Goal: Complete application form: Complete application form

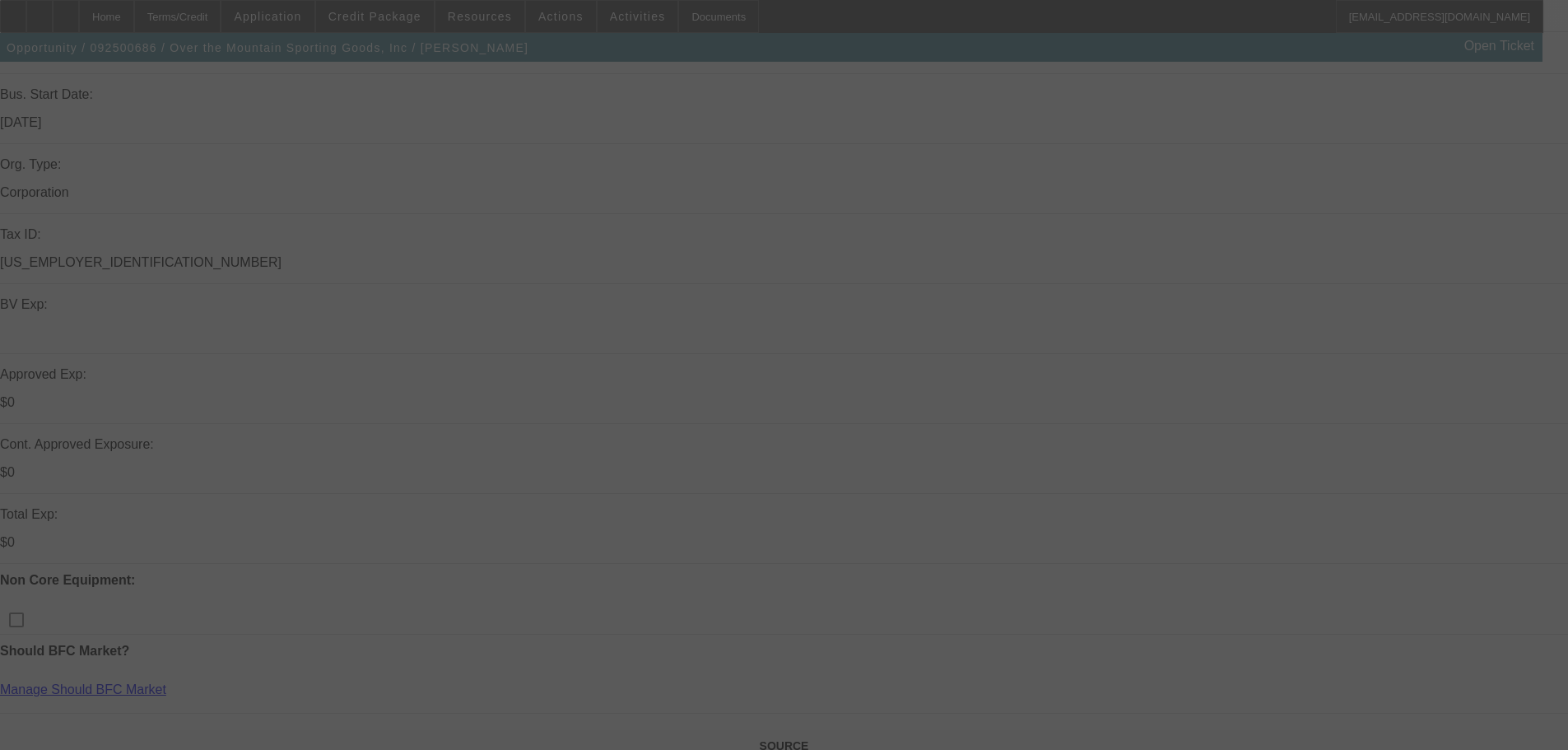
scroll to position [329, 0]
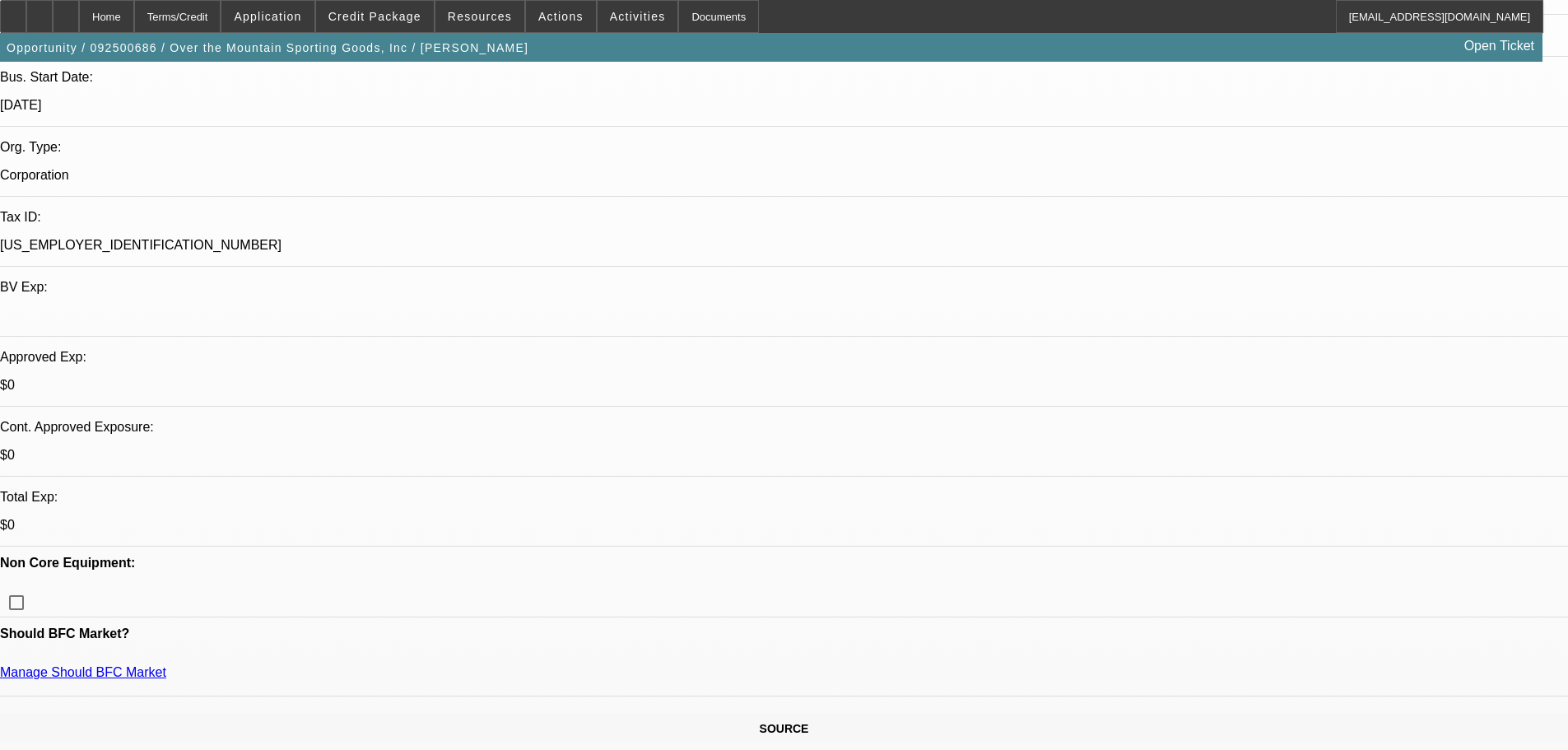
select select "0"
select select "2"
select select "0"
select select "6"
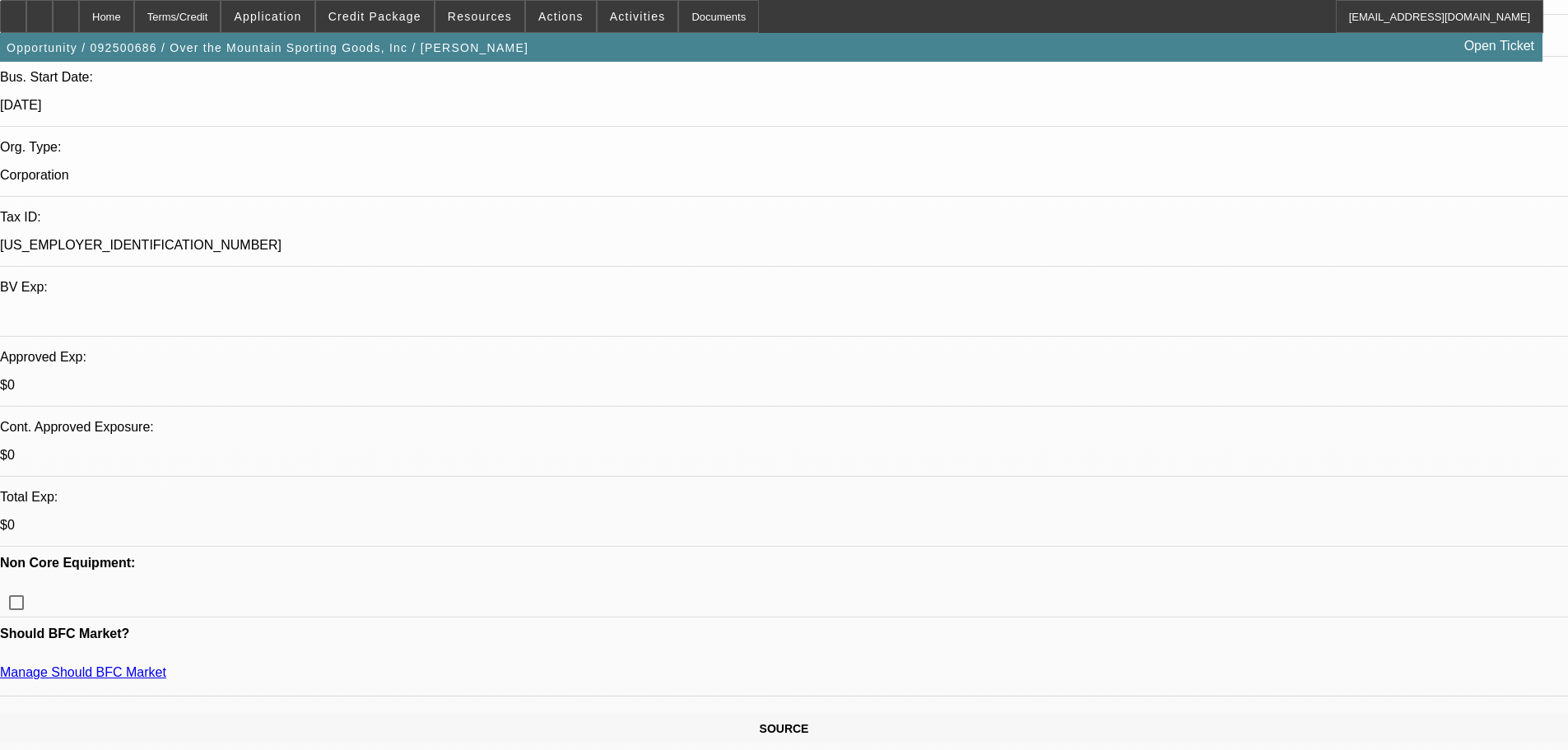
select select "0"
select select "2"
select select "0"
select select "6"
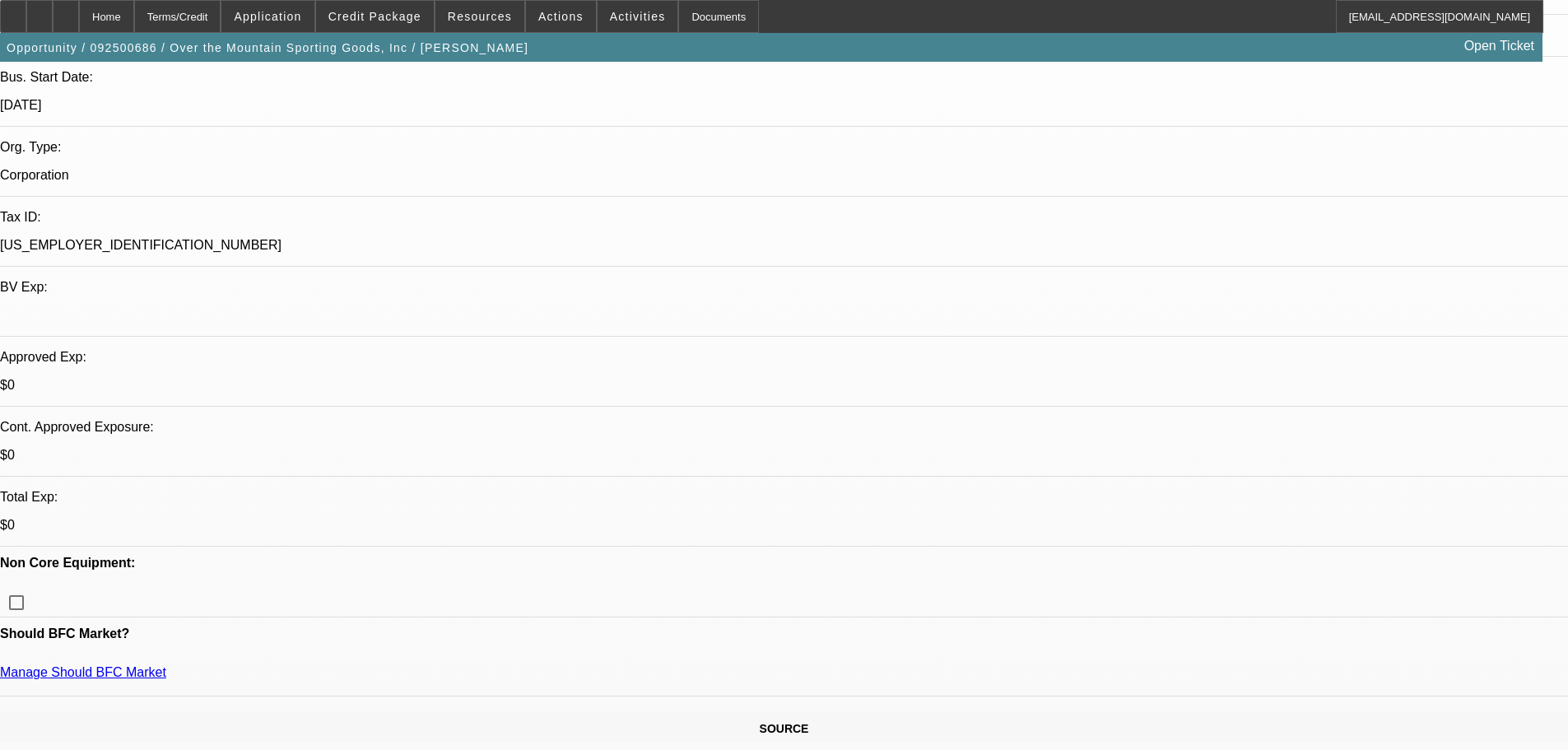
select select "0"
select select "6"
select select "0"
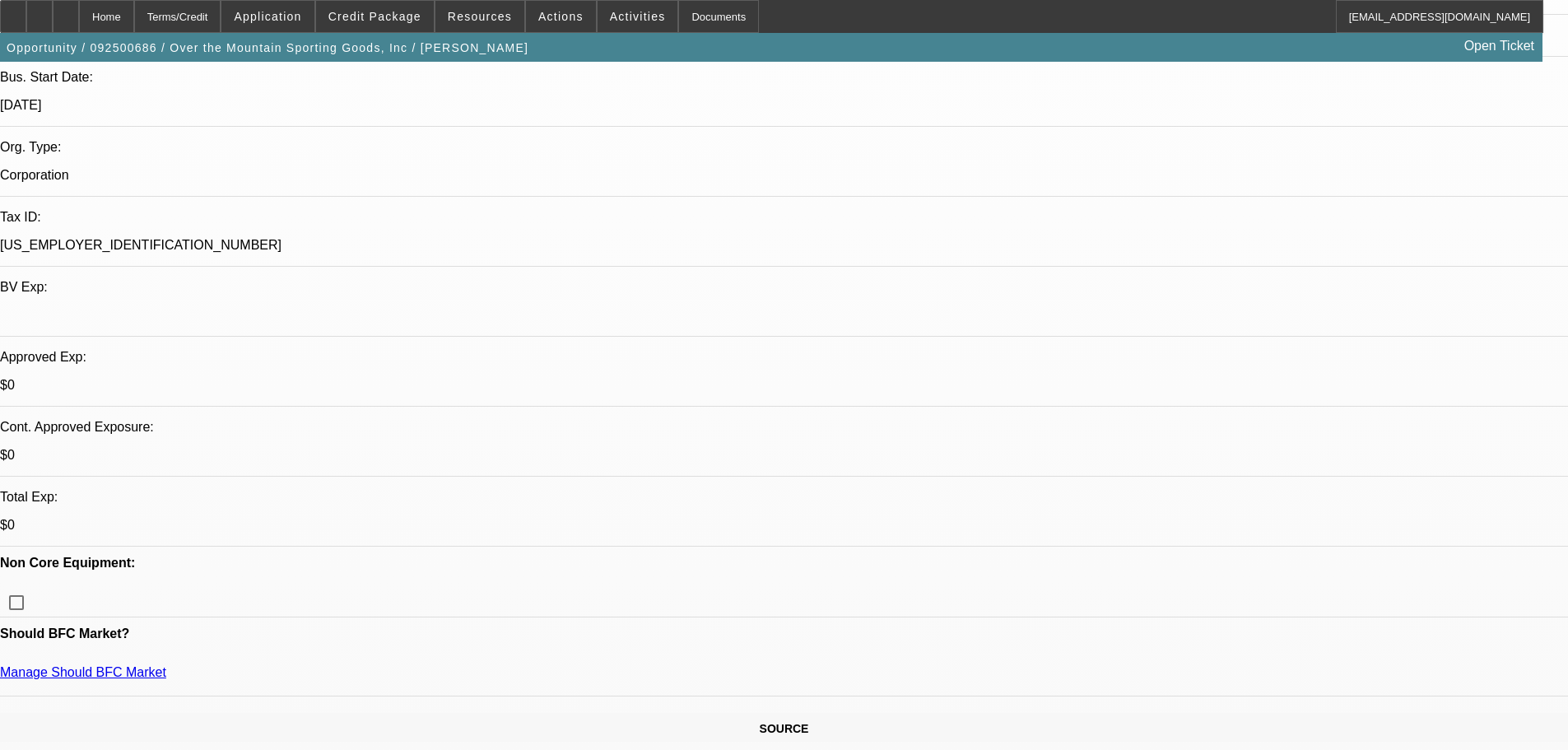
select select "2"
select select "0"
select select "6"
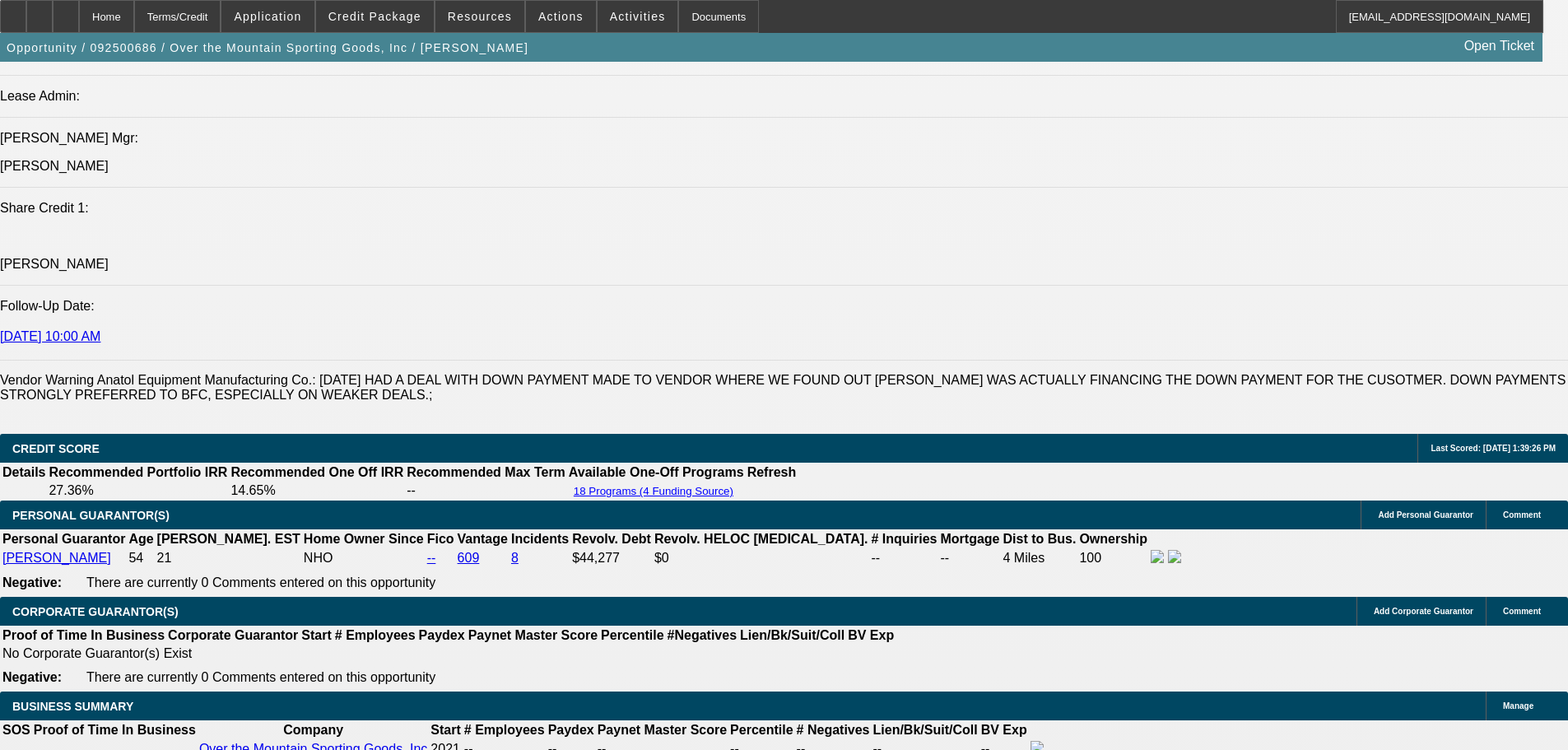
scroll to position [1006, 0]
